Goal: Information Seeking & Learning: Learn about a topic

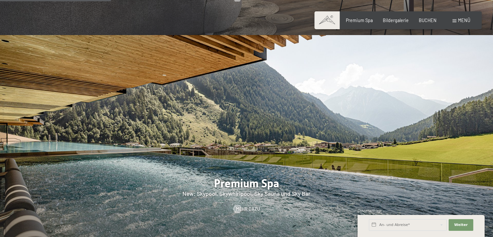
scroll to position [843, 0]
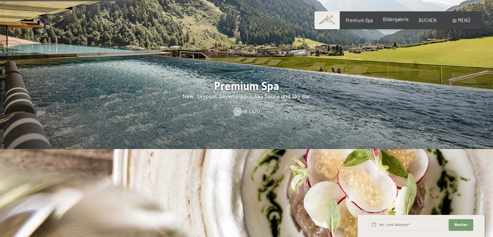
click at [397, 19] on span "Bildergalerie" at bounding box center [396, 20] width 26 height 6
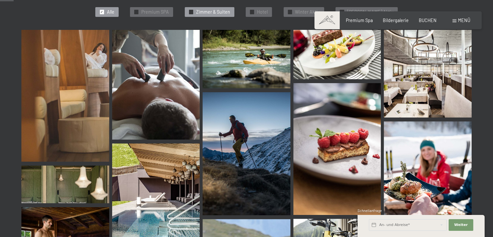
scroll to position [65, 0]
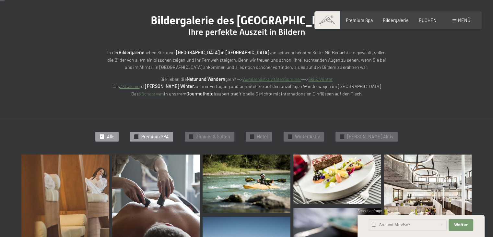
click at [150, 136] on div "✓ Premium SPA" at bounding box center [151, 137] width 43 height 10
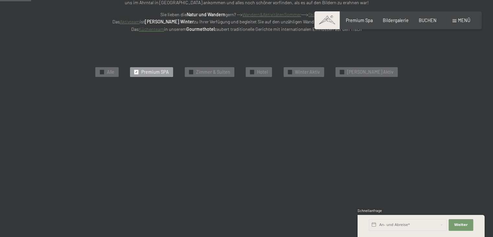
scroll to position [138, 0]
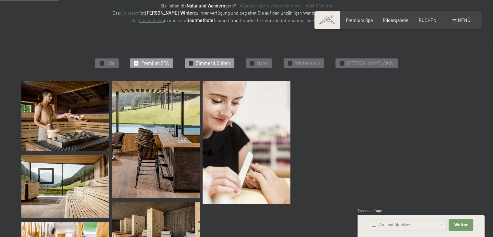
click at [230, 63] on span "Zimmer & Suiten" at bounding box center [213, 63] width 34 height 6
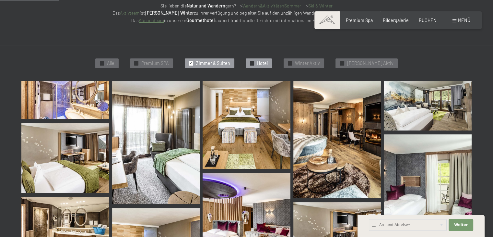
click at [268, 63] on span "Hotel" at bounding box center [262, 63] width 11 height 6
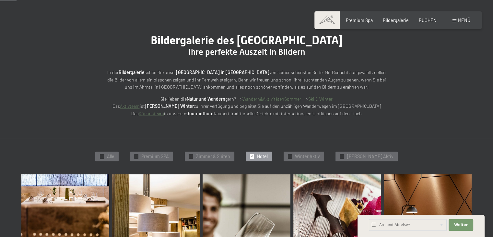
scroll to position [41, 0]
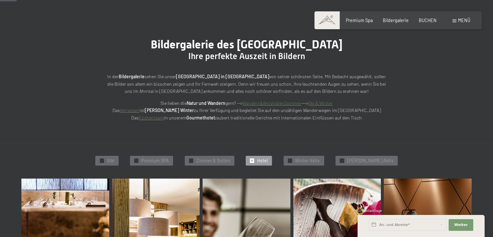
click at [254, 159] on span "✓" at bounding box center [252, 161] width 3 height 4
click at [111, 158] on div "✓ Alle" at bounding box center [106, 161] width 23 height 10
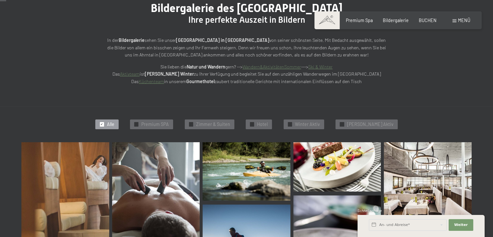
scroll to position [138, 0]
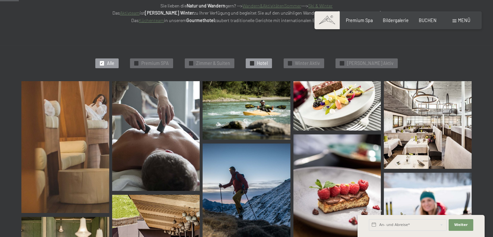
click at [268, 59] on div "✓ Hotel" at bounding box center [259, 63] width 26 height 10
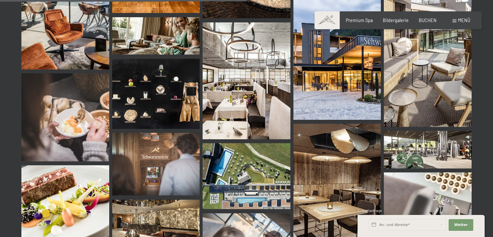
scroll to position [716, 0]
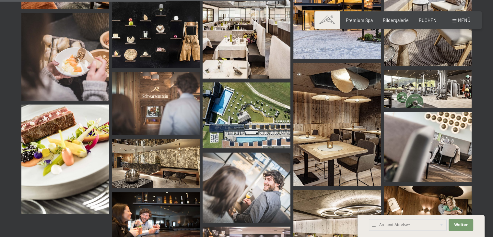
click at [163, 105] on img at bounding box center [156, 103] width 88 height 63
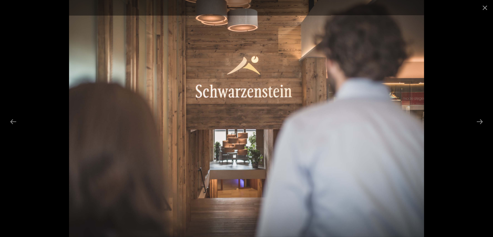
click at [455, 20] on div at bounding box center [246, 118] width 493 height 237
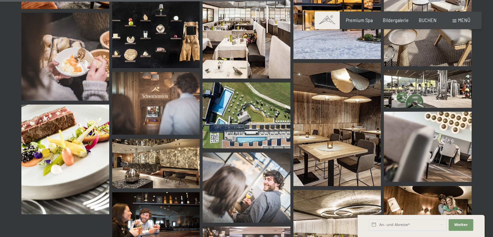
click at [468, 17] on div "Buchen Anfragen Premium Spa Bildergalerie BUCHEN Menü DE IT EN Gutschein Bilder…" at bounding box center [398, 20] width 144 height 6
click at [465, 20] on span "Menü" at bounding box center [464, 21] width 12 height 6
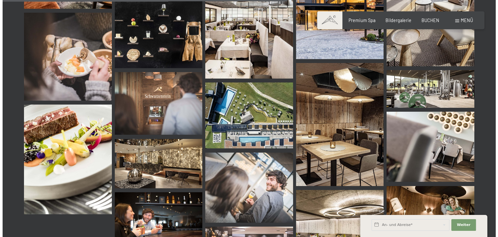
scroll to position [720, 0]
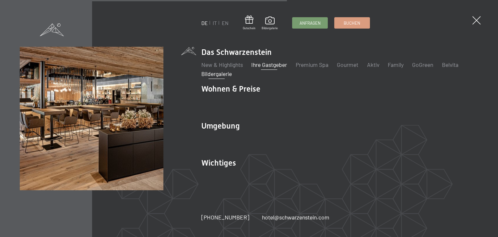
click at [262, 67] on link "Ihre Gastgeber" at bounding box center [269, 64] width 36 height 7
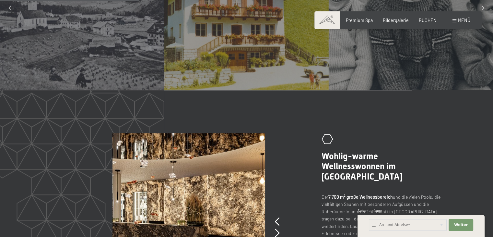
scroll to position [486, 0]
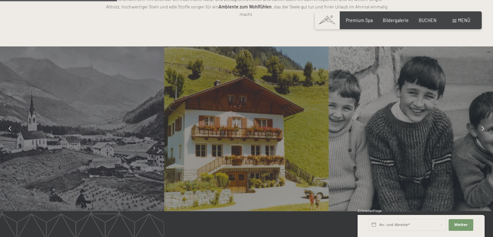
click at [101, 141] on div at bounding box center [82, 128] width 164 height 164
click at [100, 140] on div at bounding box center [82, 128] width 164 height 164
drag, startPoint x: 100, startPoint y: 140, endPoint x: 68, endPoint y: 133, distance: 32.3
click at [68, 134] on div at bounding box center [82, 128] width 164 height 164
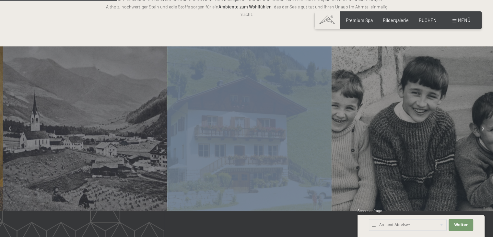
drag, startPoint x: 68, startPoint y: 133, endPoint x: 73, endPoint y: 132, distance: 4.6
click at [73, 132] on div at bounding box center [85, 128] width 164 height 164
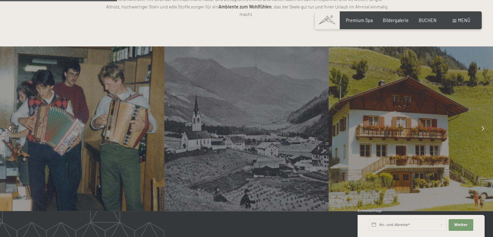
click at [258, 130] on div at bounding box center [246, 128] width 164 height 164
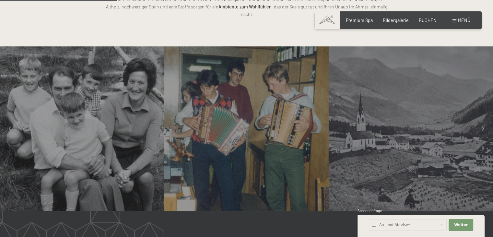
click at [235, 134] on div at bounding box center [246, 128] width 164 height 164
drag, startPoint x: 116, startPoint y: 123, endPoint x: 210, endPoint y: 163, distance: 102.6
click at [211, 164] on div at bounding box center [246, 128] width 164 height 164
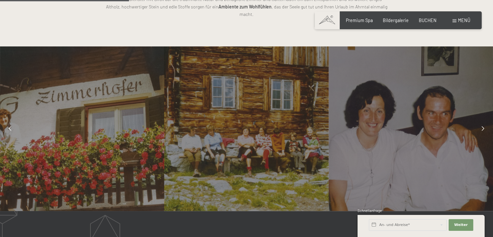
scroll to position [454, 0]
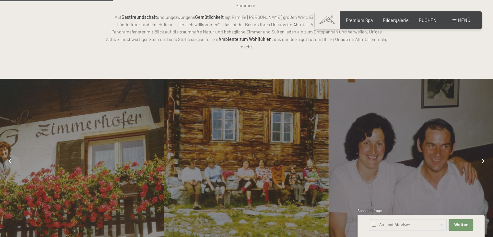
click at [482, 159] on icon at bounding box center [483, 161] width 3 height 5
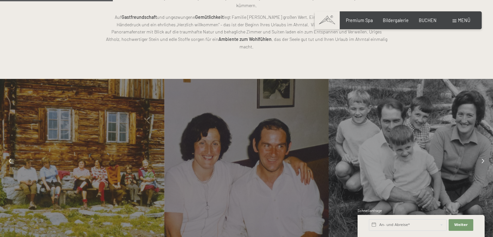
click at [482, 159] on icon at bounding box center [483, 161] width 3 height 5
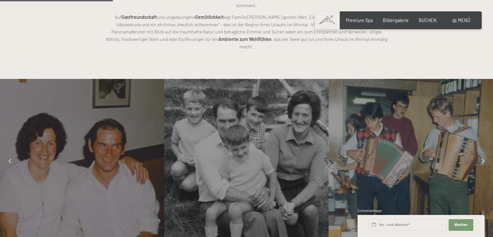
click at [482, 159] on icon at bounding box center [483, 161] width 3 height 5
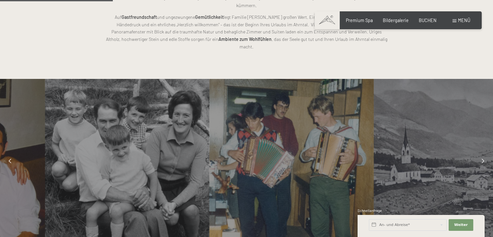
drag, startPoint x: 1, startPoint y: 58, endPoint x: 46, endPoint y: 116, distance: 73.0
click at [46, 116] on div at bounding box center [127, 161] width 164 height 164
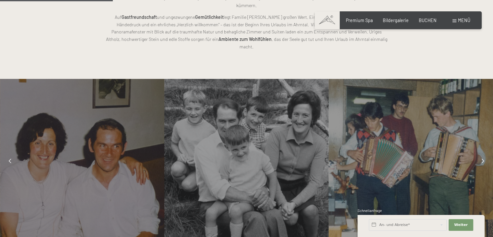
click at [483, 154] on div at bounding box center [483, 161] width 14 height 14
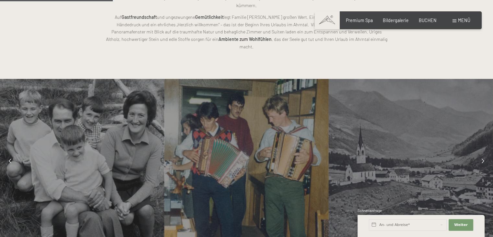
click at [482, 159] on icon at bounding box center [483, 161] width 3 height 5
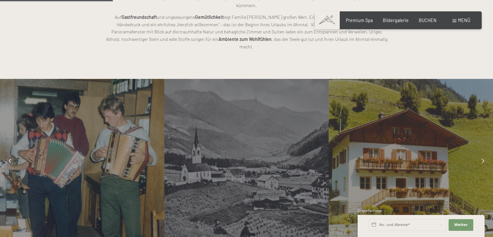
click at [482, 159] on icon at bounding box center [483, 161] width 3 height 5
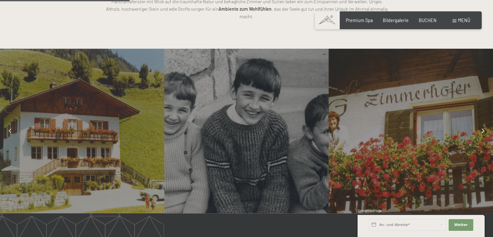
scroll to position [519, 0]
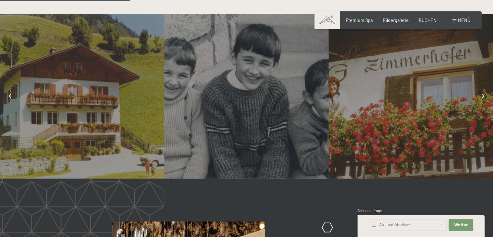
click at [487, 89] on div at bounding box center [483, 96] width 14 height 14
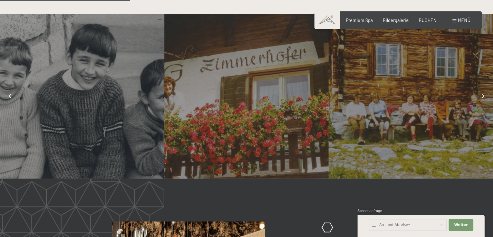
click at [487, 89] on div at bounding box center [483, 96] width 14 height 14
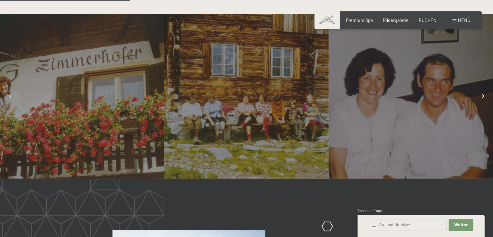
click at [487, 89] on div at bounding box center [483, 96] width 14 height 14
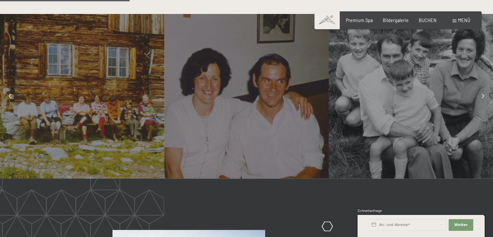
click at [487, 89] on div at bounding box center [483, 96] width 14 height 14
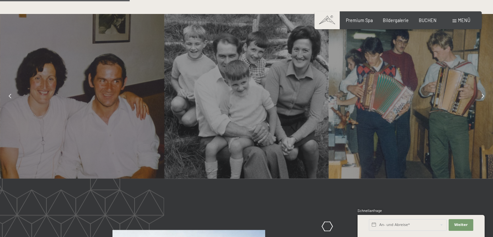
click at [487, 89] on div at bounding box center [483, 96] width 14 height 14
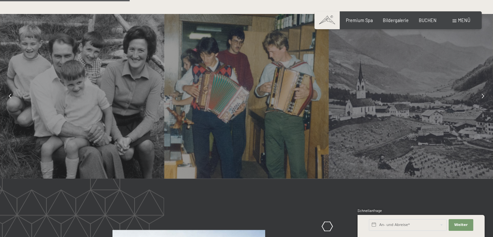
click at [487, 89] on div at bounding box center [483, 96] width 14 height 14
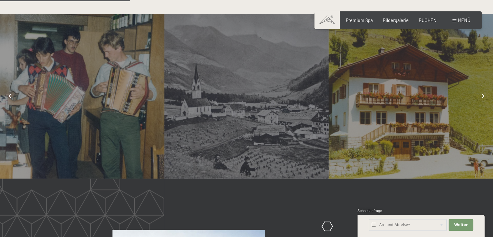
click at [487, 89] on div at bounding box center [483, 96] width 14 height 14
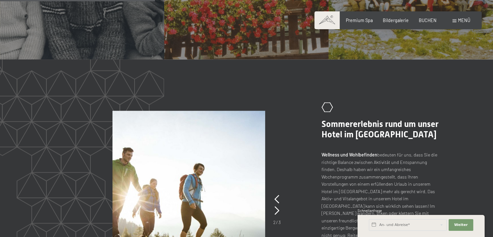
scroll to position [649, 0]
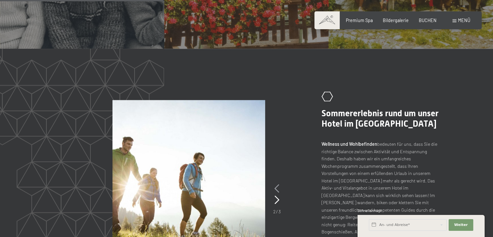
click at [275, 184] on icon at bounding box center [277, 188] width 5 height 8
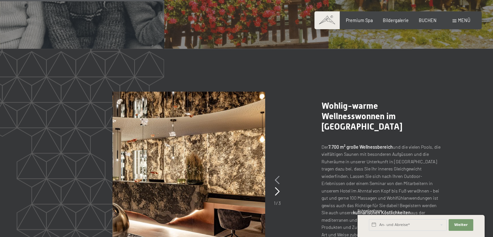
click at [275, 176] on icon at bounding box center [277, 180] width 5 height 8
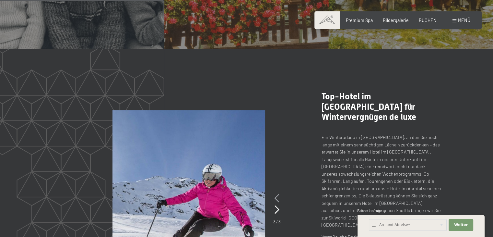
click at [275, 194] on icon at bounding box center [277, 198] width 5 height 8
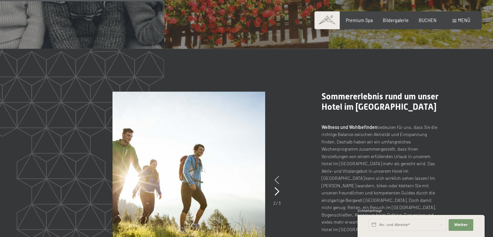
click at [275, 176] on icon at bounding box center [277, 180] width 5 height 8
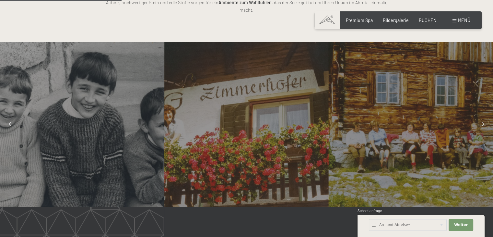
scroll to position [486, 0]
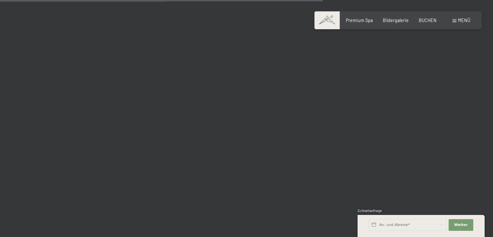
scroll to position [4464, 0]
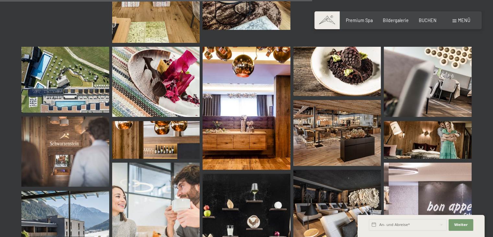
click at [152, 130] on img at bounding box center [156, 140] width 88 height 38
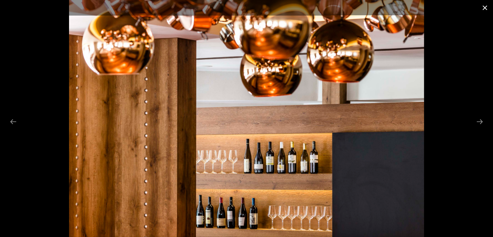
click at [482, 4] on button "Close gallery" at bounding box center [485, 7] width 16 height 15
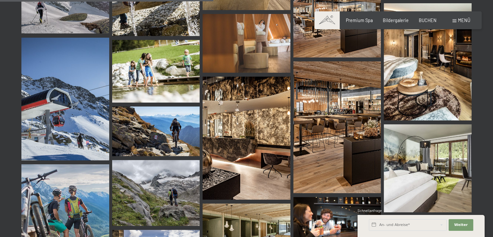
scroll to position [3069, 0]
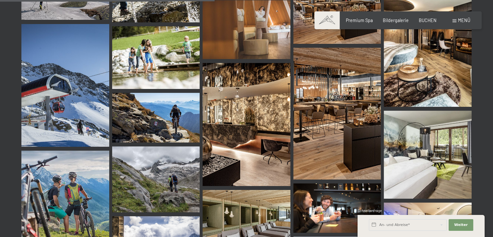
drag, startPoint x: 336, startPoint y: 139, endPoint x: 280, endPoint y: 64, distance: 93.7
click at [280, 64] on img at bounding box center [247, 124] width 88 height 123
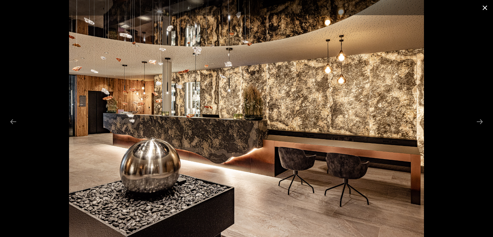
click at [486, 11] on button "Close gallery" at bounding box center [485, 7] width 16 height 15
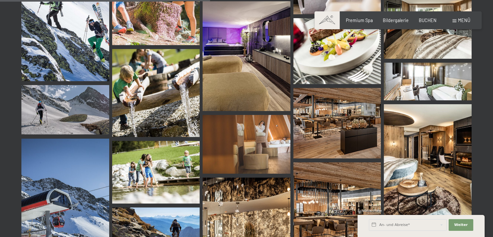
scroll to position [3004, 0]
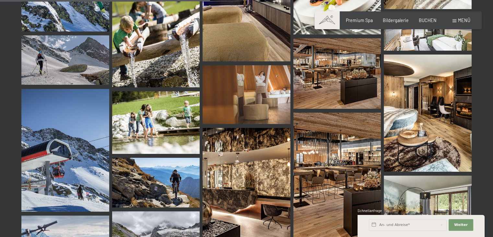
drag, startPoint x: 338, startPoint y: 156, endPoint x: 320, endPoint y: 148, distance: 19.2
click at [320, 148] on img at bounding box center [338, 179] width 88 height 132
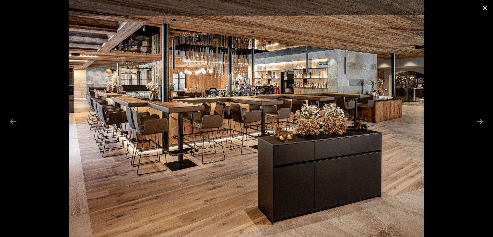
drag, startPoint x: 323, startPoint y: 118, endPoint x: 485, endPoint y: 7, distance: 196.4
click at [485, 7] on button "Close gallery" at bounding box center [485, 7] width 16 height 15
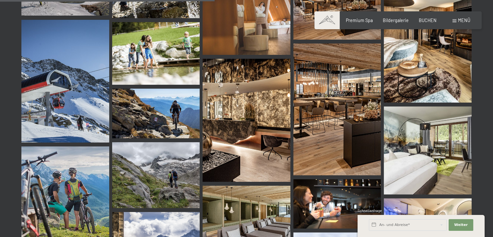
scroll to position [3069, 0]
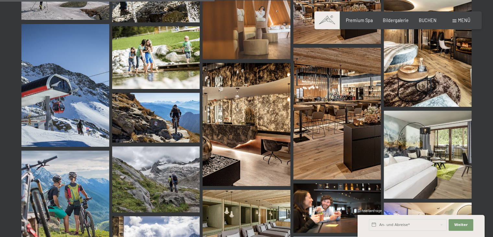
click at [344, 146] on img at bounding box center [338, 114] width 88 height 132
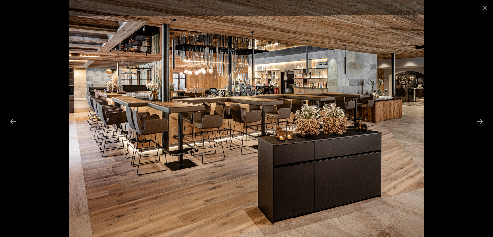
scroll to position [3004, 0]
click at [484, 7] on button "Close gallery" at bounding box center [485, 7] width 16 height 15
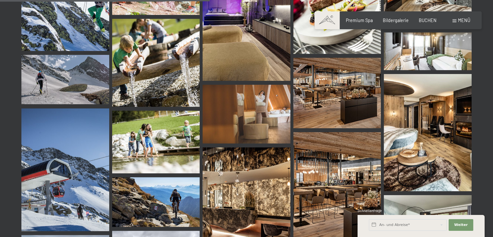
scroll to position [2972, 0]
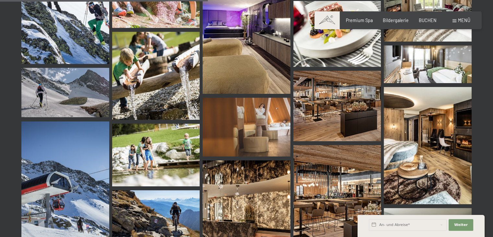
click at [338, 114] on img at bounding box center [338, 106] width 88 height 70
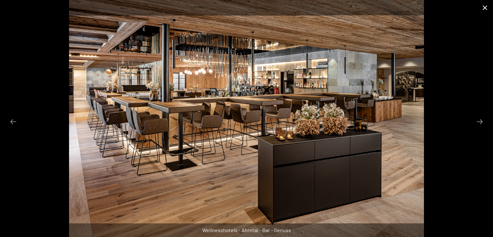
click at [490, 2] on button "Close gallery" at bounding box center [485, 7] width 16 height 15
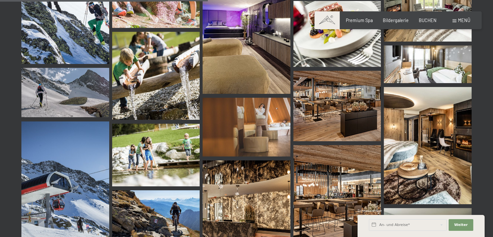
click at [339, 179] on img at bounding box center [338, 211] width 88 height 132
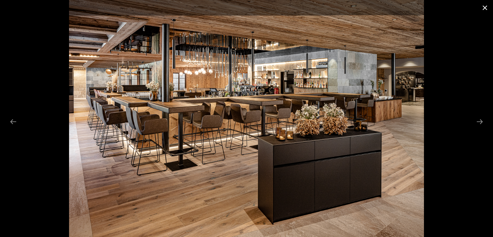
click at [486, 6] on button "Close gallery" at bounding box center [485, 7] width 16 height 15
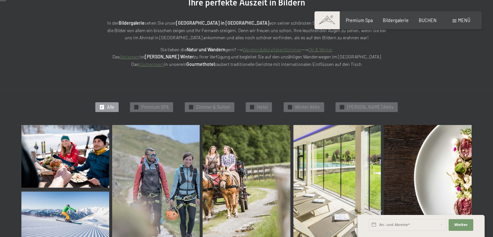
scroll to position [85, 0]
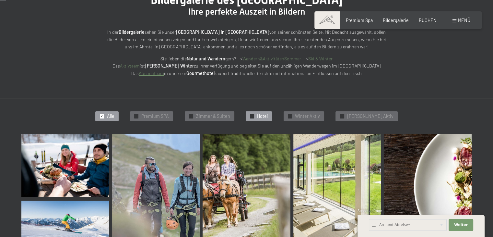
click at [268, 113] on span "Hotel" at bounding box center [262, 116] width 11 height 6
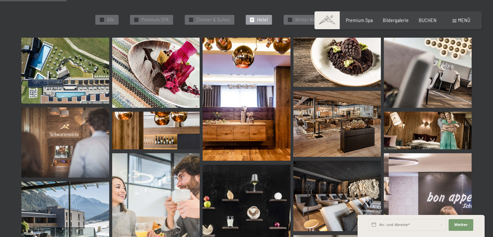
scroll to position [171, 0]
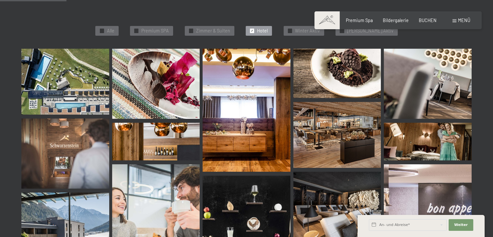
click at [337, 137] on img at bounding box center [338, 135] width 88 height 66
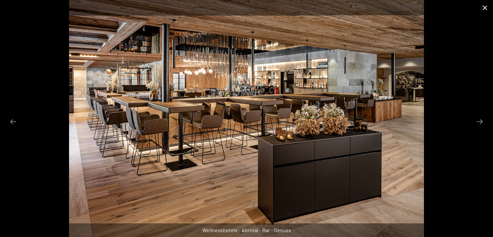
click at [484, 5] on button "Close gallery" at bounding box center [485, 7] width 16 height 15
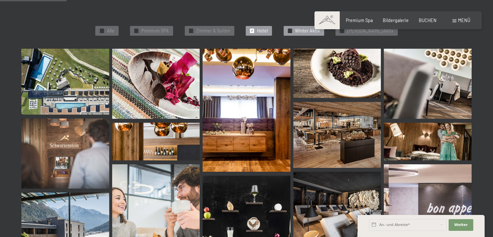
click at [304, 31] on span "Winter Aktiv" at bounding box center [307, 31] width 25 height 6
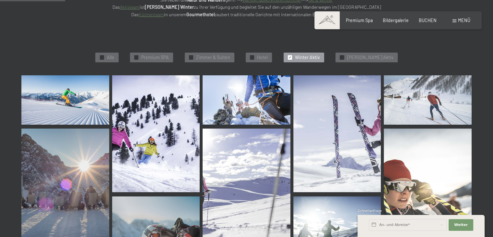
scroll to position [138, 0]
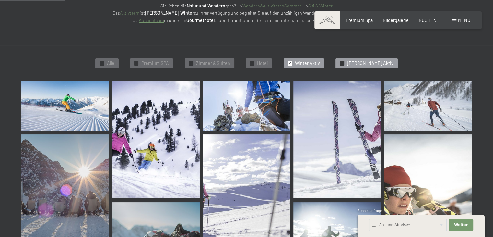
click at [359, 63] on span "[PERSON_NAME] Aktiv" at bounding box center [370, 63] width 46 height 6
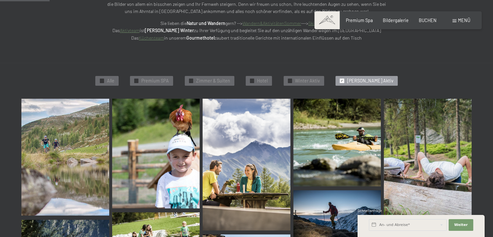
scroll to position [106, 0]
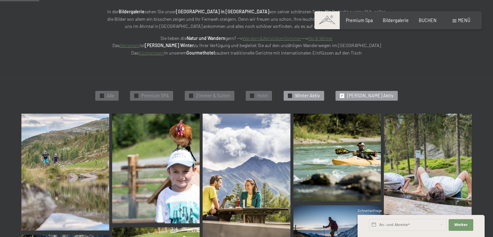
click at [309, 96] on span "Winter Aktiv" at bounding box center [307, 95] width 25 height 6
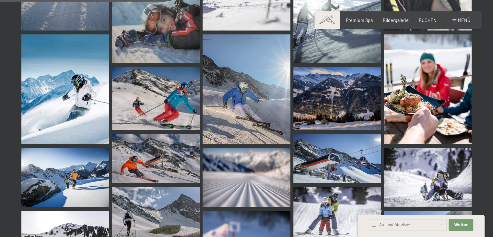
scroll to position [365, 0]
click at [156, 148] on img at bounding box center [156, 157] width 88 height 49
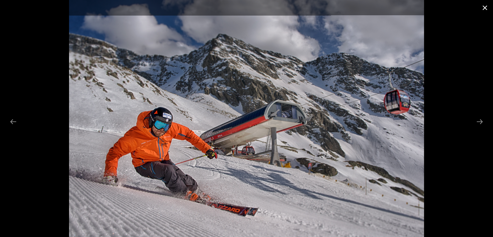
click at [486, 9] on button "Close gallery" at bounding box center [485, 7] width 16 height 15
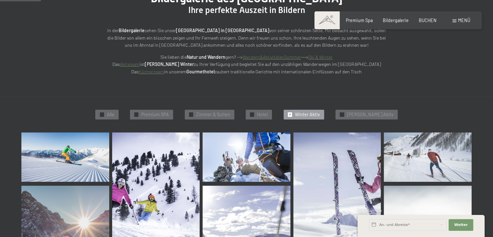
scroll to position [0, 0]
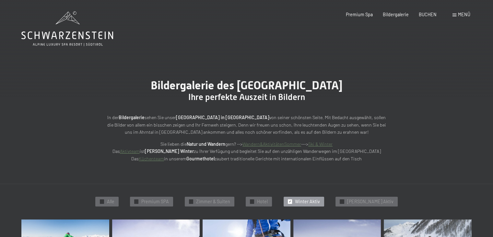
click at [361, 192] on div "✓ Alle ✓ Premium SPA ✓ Zimmer & Suiten ✓ Hotel ✓ Winter Aktiv ✓ Sommer Aktiv" at bounding box center [247, 201] width 508 height 35
click at [362, 197] on div "✓ Sommer Aktiv" at bounding box center [367, 202] width 62 height 10
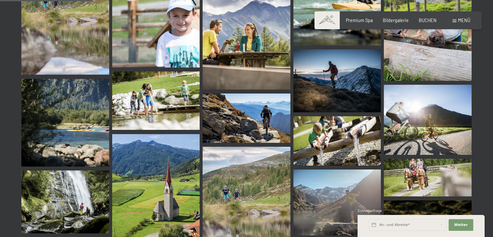
scroll to position [268, 0]
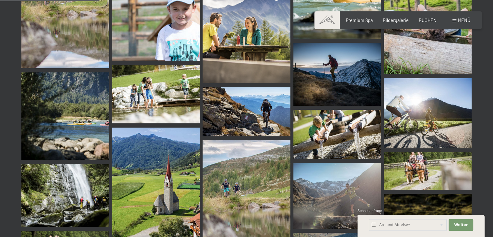
click at [52, 206] on img at bounding box center [65, 195] width 88 height 63
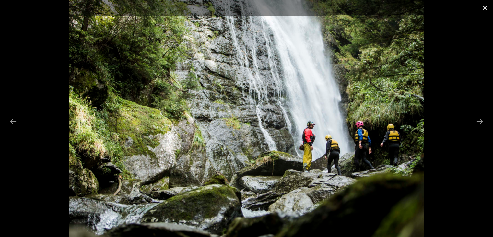
click at [486, 7] on button "Close gallery" at bounding box center [485, 7] width 16 height 15
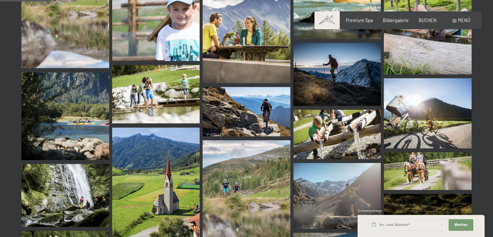
scroll to position [41, 0]
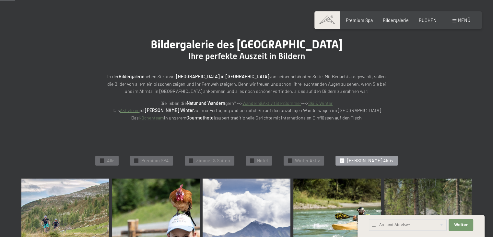
click at [104, 161] on div at bounding box center [102, 160] width 4 height 4
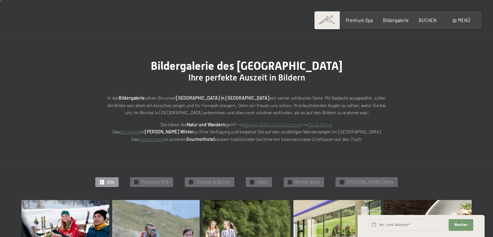
scroll to position [0, 0]
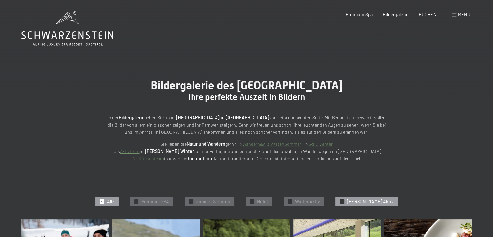
click at [359, 200] on span "[PERSON_NAME] Aktiv" at bounding box center [370, 201] width 46 height 6
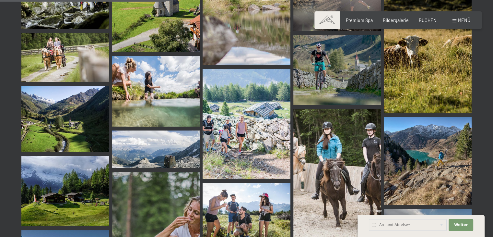
scroll to position [462, 0]
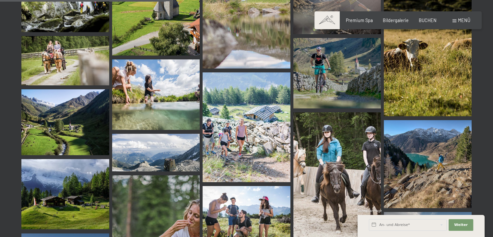
click at [187, 158] on img at bounding box center [156, 153] width 88 height 38
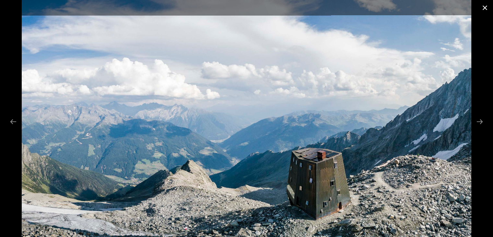
click at [479, 10] on button "Close gallery" at bounding box center [485, 7] width 16 height 15
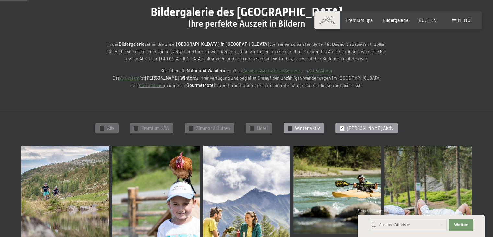
click at [309, 124] on div "✓ Winter Aktiv" at bounding box center [304, 128] width 41 height 10
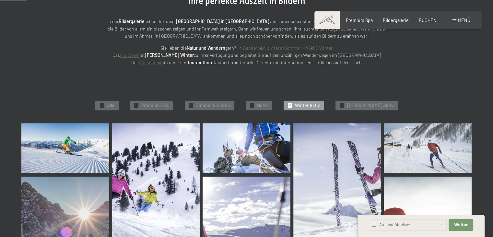
scroll to position [138, 0]
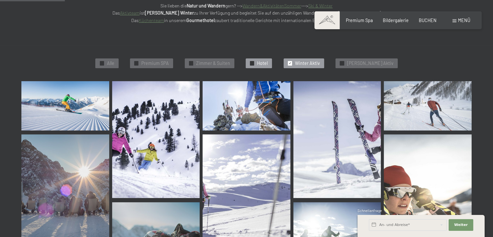
click at [264, 61] on div "✓ Hotel" at bounding box center [259, 63] width 26 height 10
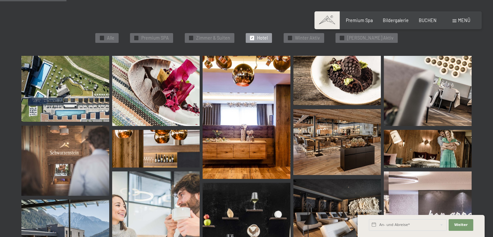
scroll to position [171, 0]
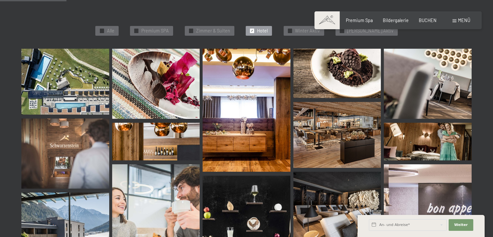
click at [57, 70] on img at bounding box center [65, 82] width 88 height 66
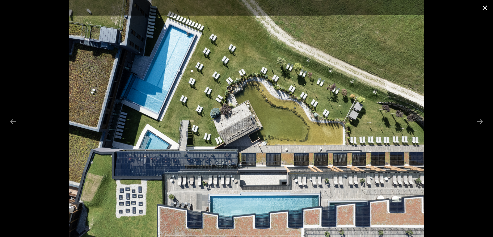
click at [486, 7] on button "Close gallery" at bounding box center [485, 7] width 16 height 15
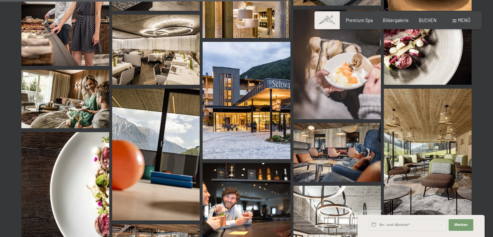
scroll to position [722, 0]
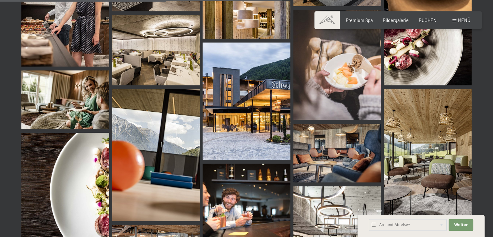
click at [258, 114] on img at bounding box center [247, 100] width 88 height 117
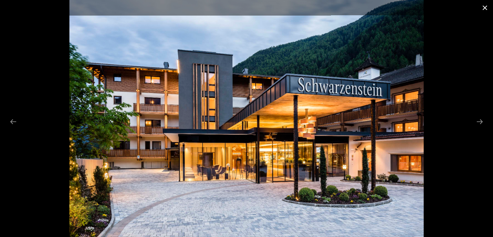
click at [479, 11] on button "Close gallery" at bounding box center [485, 7] width 16 height 15
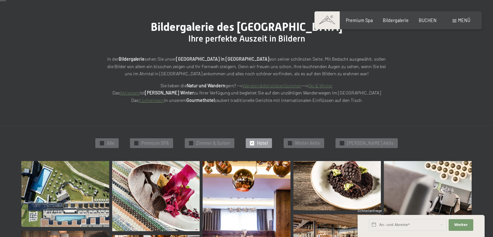
scroll to position [130, 0]
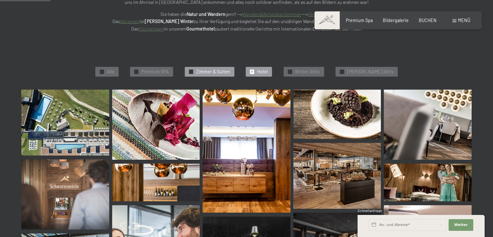
click at [226, 68] on div "✓ Zimmer & Suiten" at bounding box center [210, 72] width 50 height 10
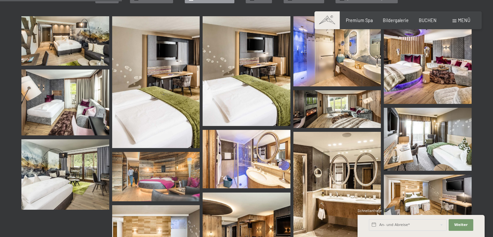
scroll to position [171, 0]
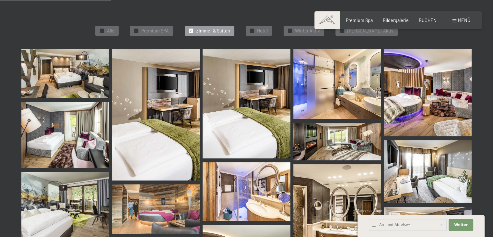
click at [429, 104] on img at bounding box center [428, 93] width 88 height 88
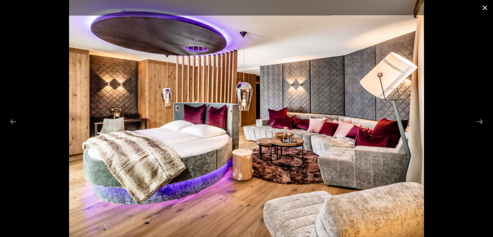
click at [484, 9] on button "Close gallery" at bounding box center [485, 7] width 16 height 15
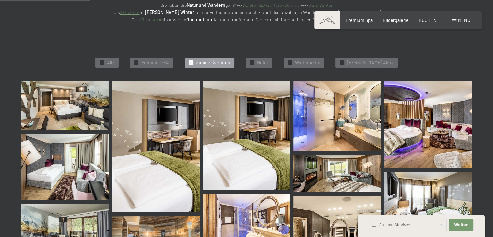
scroll to position [138, 0]
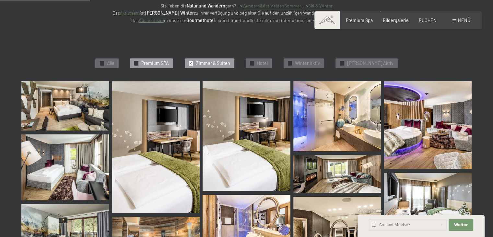
click at [169, 62] on span "Premium SPA" at bounding box center [155, 63] width 28 height 6
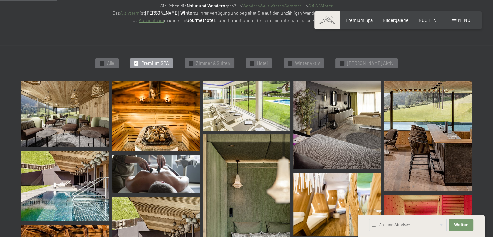
click at [163, 116] on img at bounding box center [156, 116] width 88 height 70
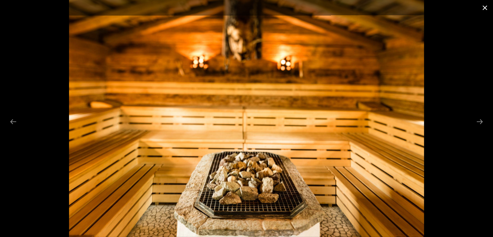
click at [478, 4] on button "Close gallery" at bounding box center [485, 7] width 16 height 15
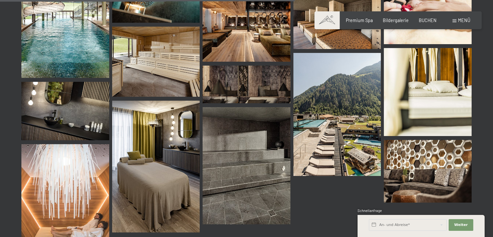
scroll to position [754, 0]
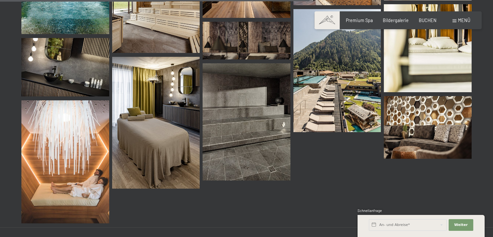
click at [170, 155] on img at bounding box center [156, 123] width 88 height 132
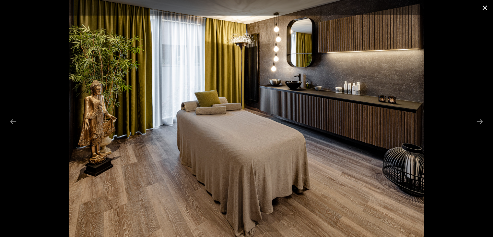
click at [486, 8] on button "Close gallery" at bounding box center [485, 7] width 16 height 15
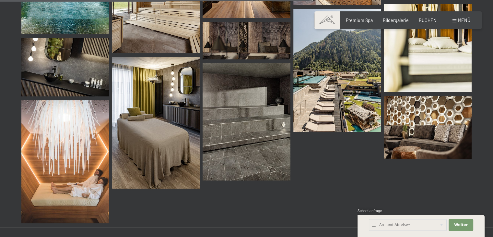
click at [326, 106] on img at bounding box center [338, 70] width 88 height 123
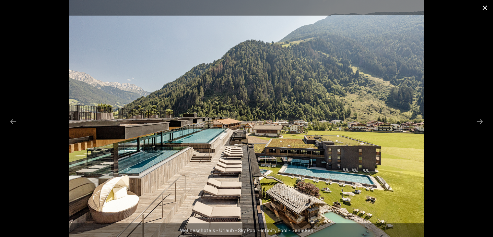
click at [484, 5] on button "Close gallery" at bounding box center [485, 7] width 16 height 15
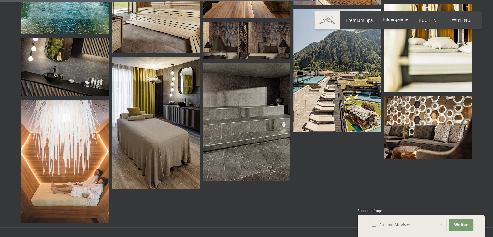
click at [400, 20] on span "Bildergalerie" at bounding box center [396, 20] width 26 height 6
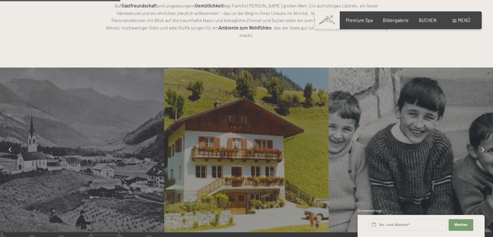
scroll to position [454, 0]
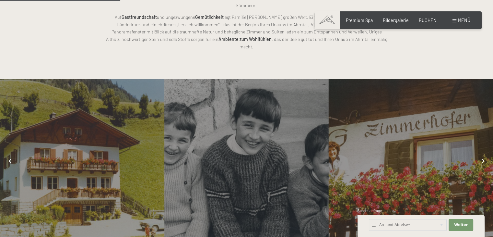
click at [480, 154] on div at bounding box center [483, 161] width 14 height 14
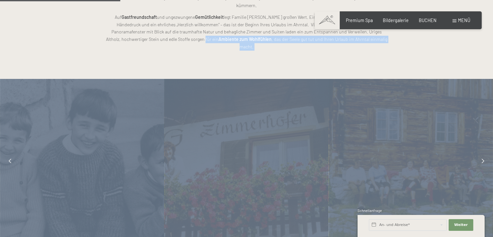
drag, startPoint x: 166, startPoint y: 56, endPoint x: 414, endPoint y: 108, distance: 253.9
copy div "r ein Ambiente zum Wohlfühlen , das der Seele gut tut und Ihren Urlaub im Ahrnt…"
click at [225, 36] on strong "Ambiente zum Wohlfühlen" at bounding box center [245, 39] width 53 height 6
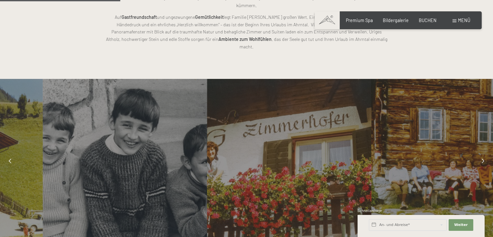
drag, startPoint x: 89, startPoint y: 62, endPoint x: 132, endPoint y: 83, distance: 47.7
click at [132, 83] on div at bounding box center [125, 161] width 164 height 164
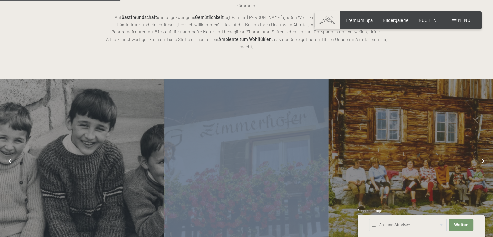
drag, startPoint x: 101, startPoint y: 75, endPoint x: 213, endPoint y: 164, distance: 142.7
click at [213, 164] on div at bounding box center [328, 161] width 2631 height 164
copy div
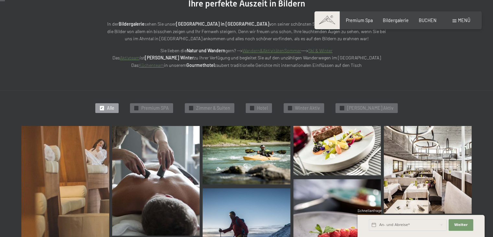
scroll to position [97, 0]
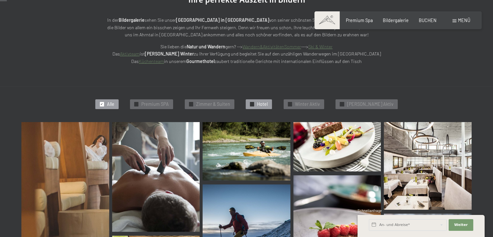
click at [268, 103] on span "Hotel" at bounding box center [262, 104] width 11 height 6
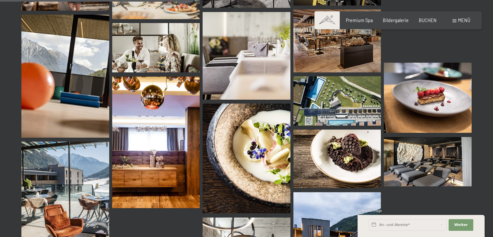
scroll to position [462, 0]
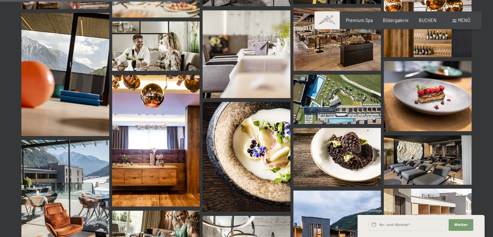
drag, startPoint x: 423, startPoint y: 112, endPoint x: 422, endPoint y: 120, distance: 7.5
click at [422, 120] on img at bounding box center [428, 96] width 88 height 70
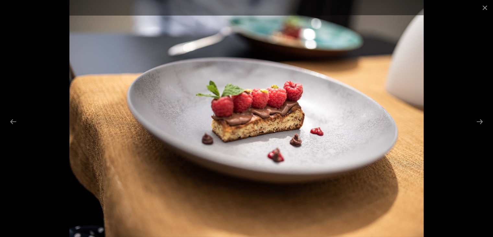
drag, startPoint x: 483, startPoint y: 7, endPoint x: 471, endPoint y: 18, distance: 15.8
click at [482, 7] on button "Close gallery" at bounding box center [485, 7] width 16 height 15
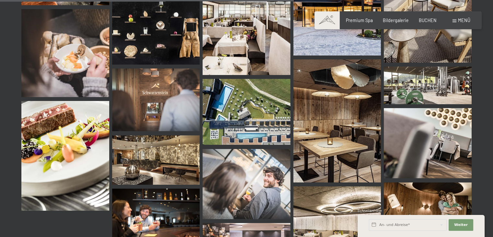
scroll to position [722, 0]
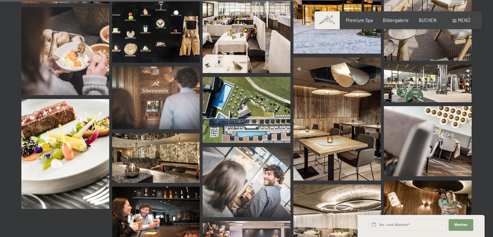
click at [71, 158] on img at bounding box center [65, 154] width 88 height 110
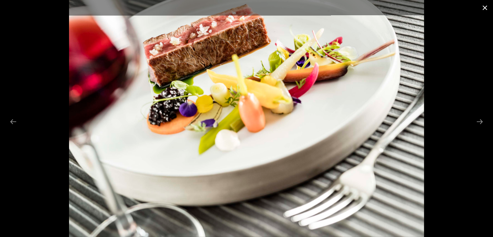
click at [482, 6] on button "Close gallery" at bounding box center [485, 7] width 16 height 15
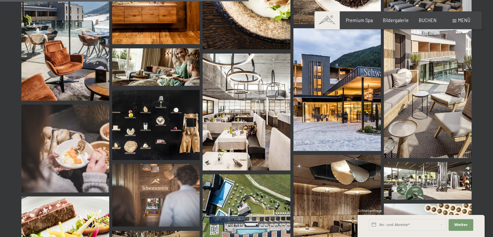
scroll to position [592, 0]
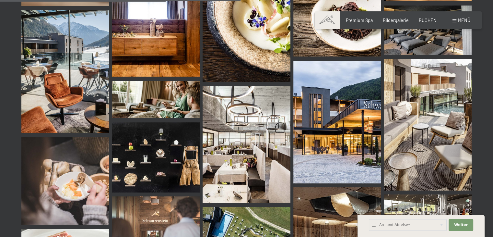
click at [223, 118] on img at bounding box center [247, 144] width 88 height 117
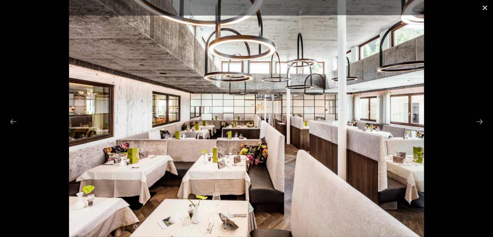
click at [489, 8] on button "Close gallery" at bounding box center [485, 7] width 16 height 15
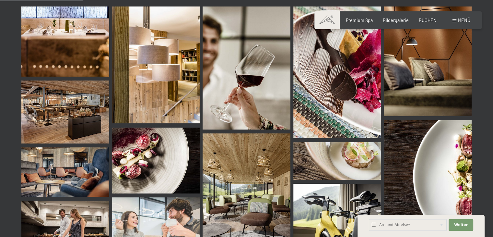
scroll to position [203, 0]
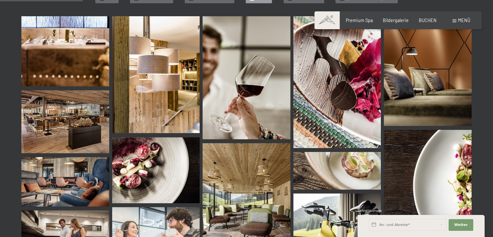
click at [326, 100] on img at bounding box center [338, 82] width 88 height 132
